Goal: Task Accomplishment & Management: Use online tool/utility

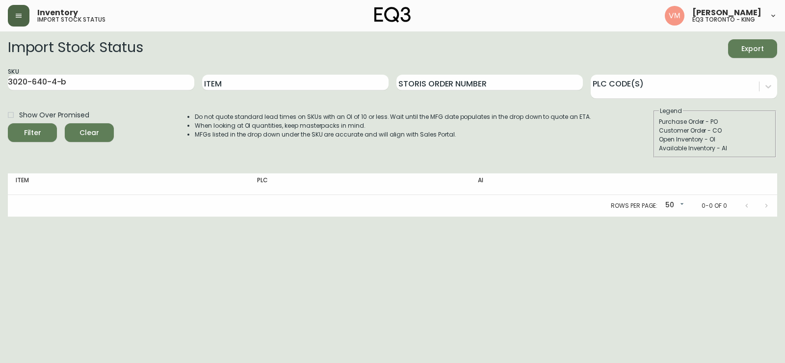
click at [13, 13] on button "button" at bounding box center [19, 16] width 22 height 22
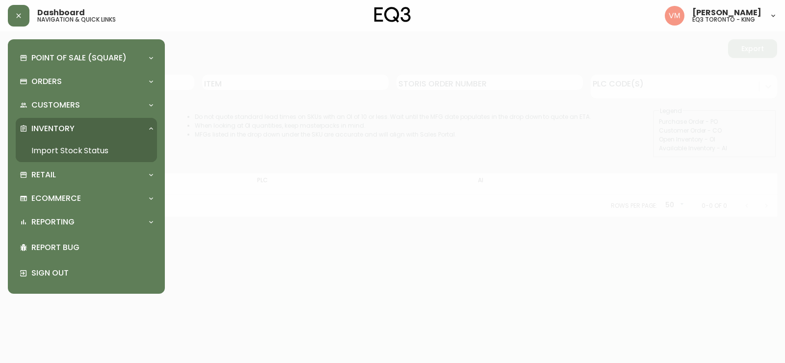
click at [39, 149] on link "Import Stock Status" at bounding box center [86, 150] width 141 height 23
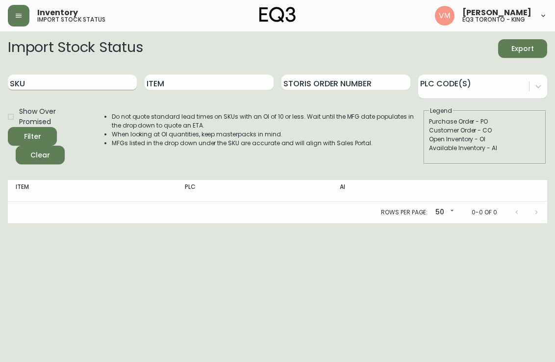
click at [53, 87] on input "SKU" at bounding box center [72, 83] width 129 height 16
paste input "2020-100-0-A"
click at [8, 127] on button "Filter" at bounding box center [32, 136] width 49 height 19
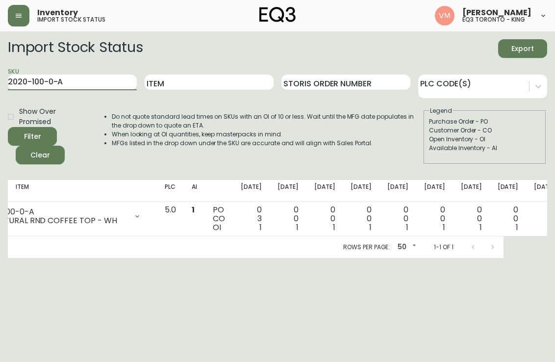
scroll to position [0, 112]
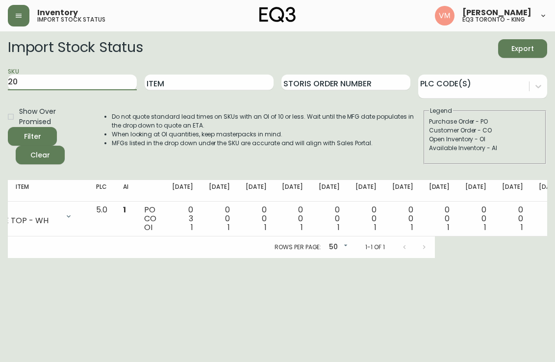
type input "2"
paste input "[PHONE_NUMBER]"
type input "[PHONE_NUMBER]"
click at [8, 127] on button "Filter" at bounding box center [32, 136] width 49 height 19
